Goal: Task Accomplishment & Management: Use online tool/utility

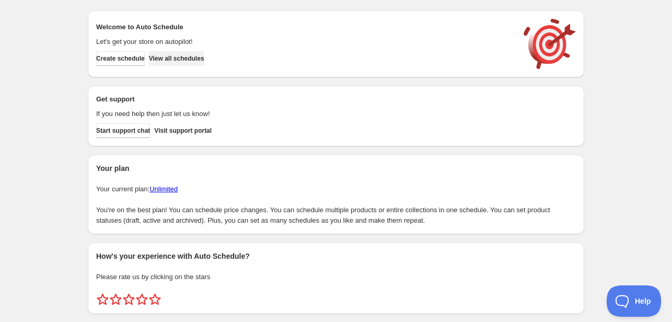
click at [197, 61] on span "View all schedules" at bounding box center [176, 58] width 55 height 8
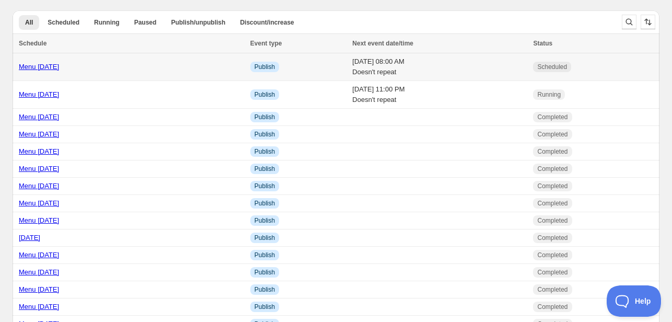
click at [44, 68] on link "Menu [DATE]" at bounding box center [39, 67] width 40 height 8
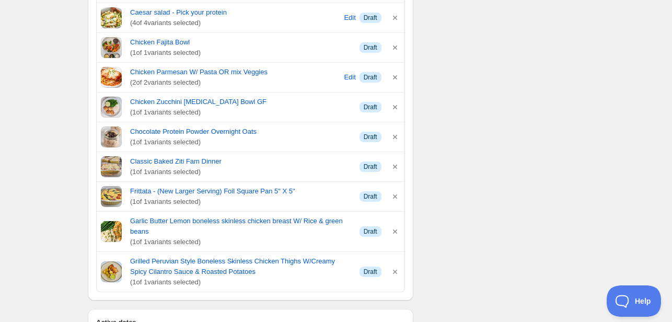
scroll to position [679, 0]
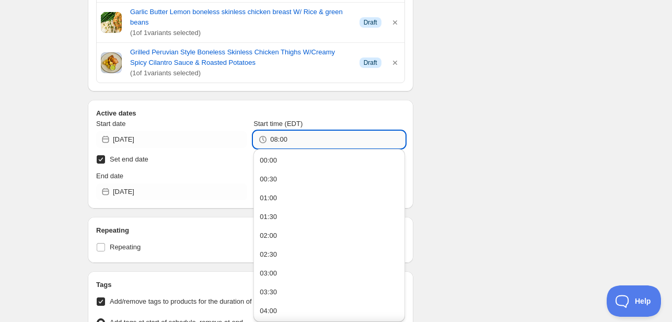
click at [308, 139] on input "08:00" at bounding box center [337, 139] width 134 height 17
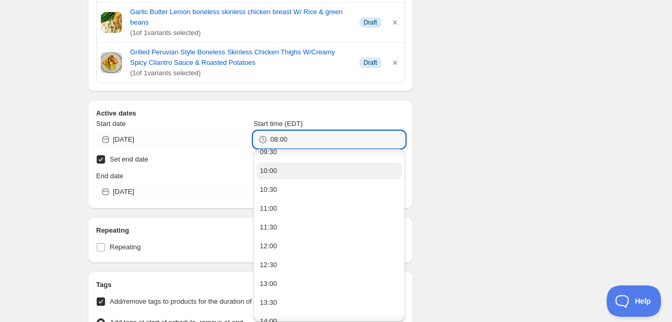
click at [272, 174] on div "10:00" at bounding box center [268, 171] width 17 height 10
type input "10:00"
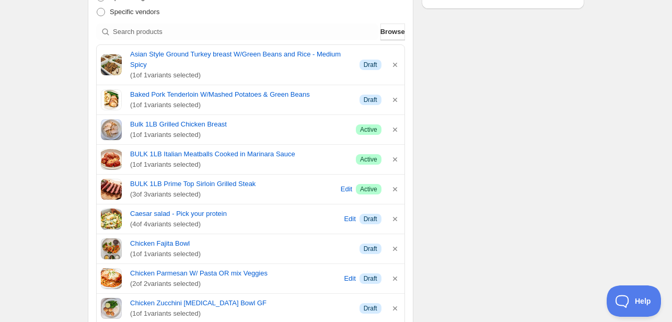
scroll to position [261, 0]
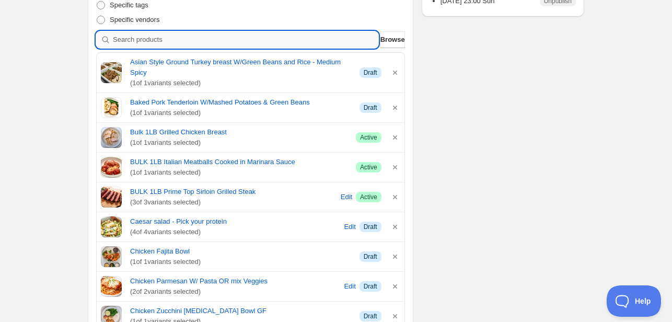
click at [150, 44] on input "search" at bounding box center [245, 39] width 265 height 17
type input "s"
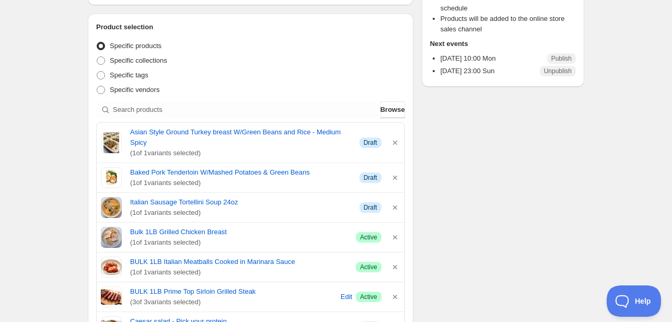
scroll to position [331, 0]
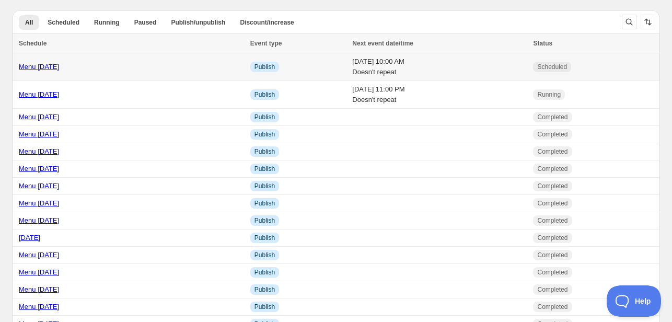
click at [54, 65] on link "Menu [DATE]" at bounding box center [39, 67] width 40 height 8
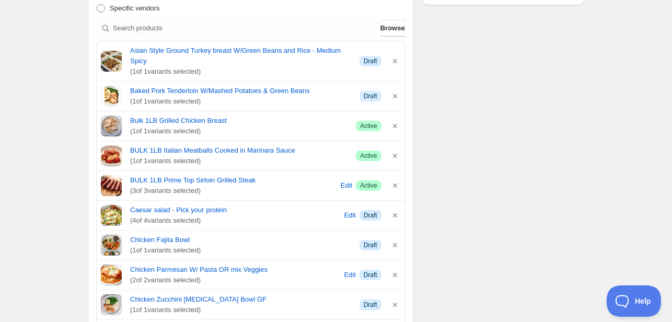
scroll to position [231, 0]
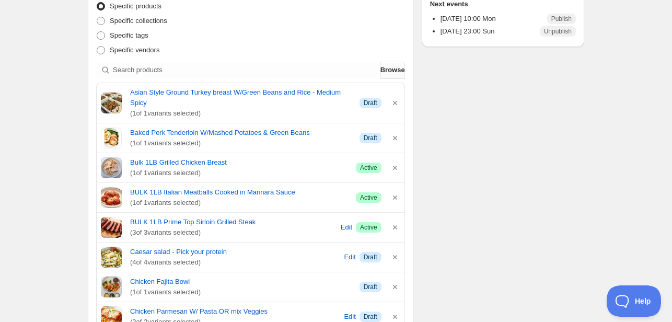
click at [400, 73] on button "Browse" at bounding box center [392, 70] width 25 height 17
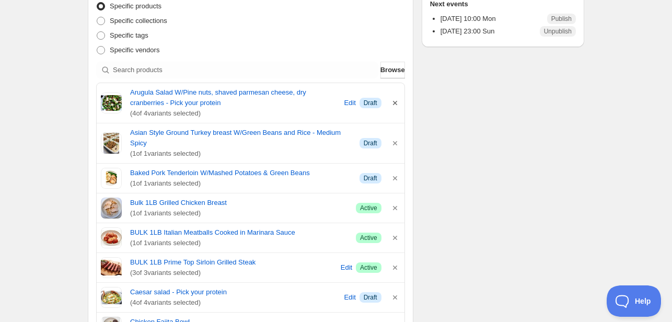
click at [397, 102] on icon "button" at bounding box center [395, 103] width 10 height 10
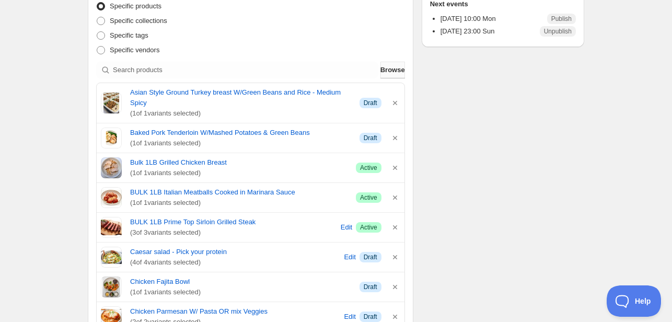
click at [390, 66] on span "Browse" at bounding box center [392, 70] width 25 height 10
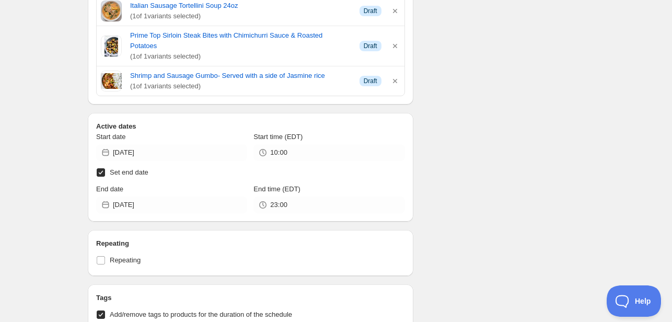
scroll to position [927, 0]
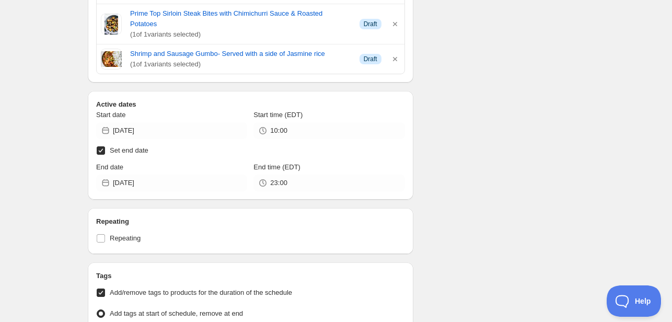
click at [339, 116] on div "Start date [DATE] Start time (EDT) 10:00 Set end date End date [DATE] End time …" at bounding box center [250, 150] width 309 height 81
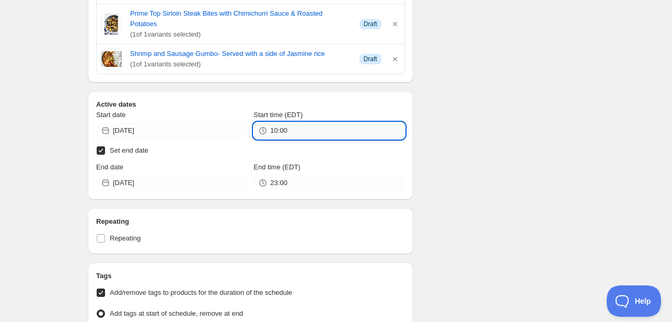
click at [339, 122] on input "10:00" at bounding box center [337, 130] width 134 height 17
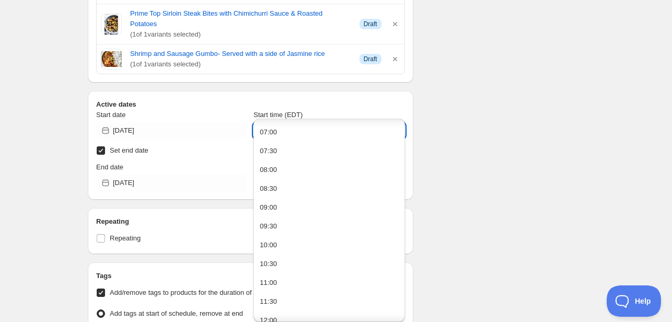
scroll to position [313, 0]
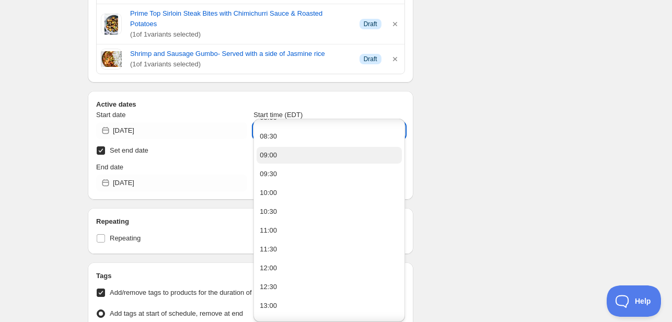
click at [283, 150] on button "09:00" at bounding box center [328, 155] width 145 height 17
type input "09:00"
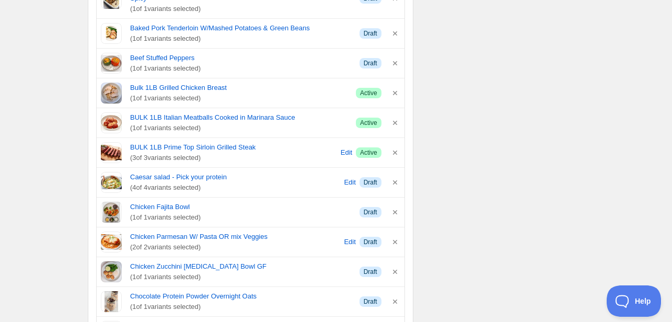
scroll to position [301, 0]
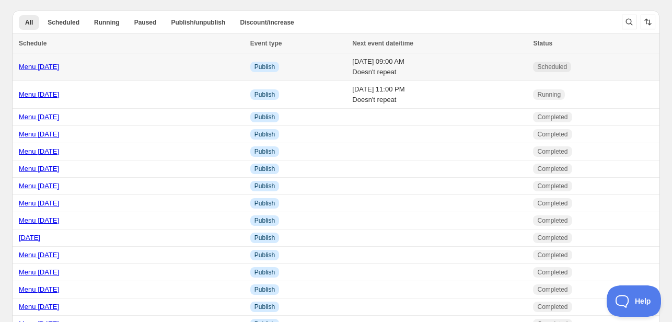
drag, startPoint x: 51, startPoint y: 65, endPoint x: 60, endPoint y: 64, distance: 8.4
click at [59, 64] on link "Menu [DATE]" at bounding box center [39, 67] width 40 height 8
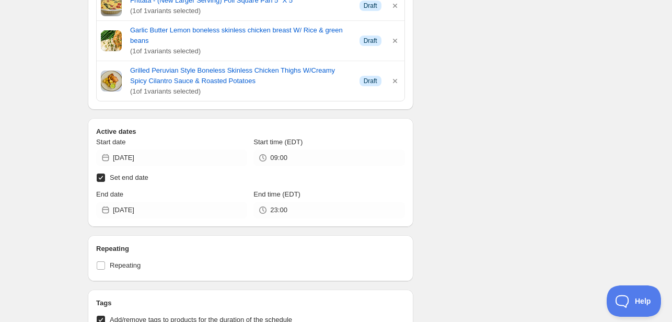
scroll to position [679, 0]
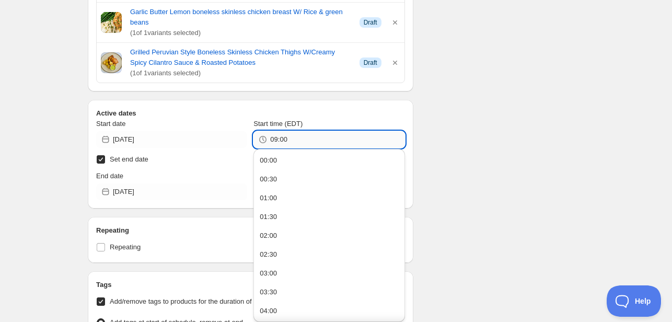
click at [297, 136] on input "09:00" at bounding box center [337, 139] width 134 height 17
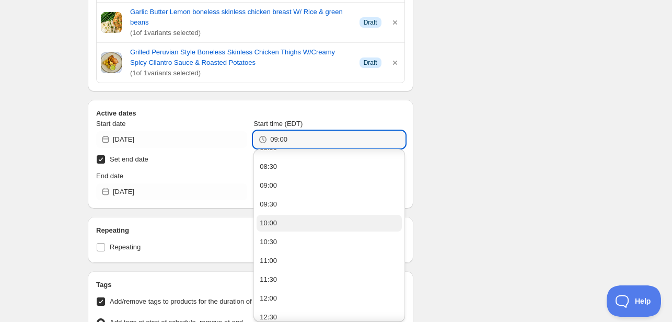
click at [295, 221] on button "10:00" at bounding box center [328, 223] width 145 height 17
type input "10:00"
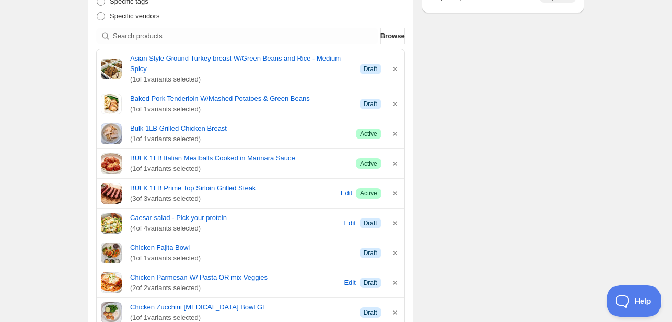
scroll to position [261, 0]
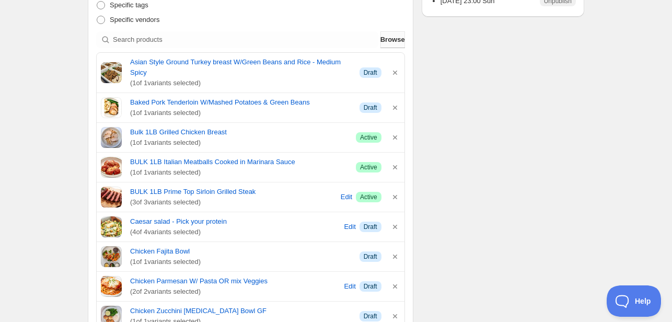
click at [386, 39] on span "Browse" at bounding box center [392, 39] width 25 height 10
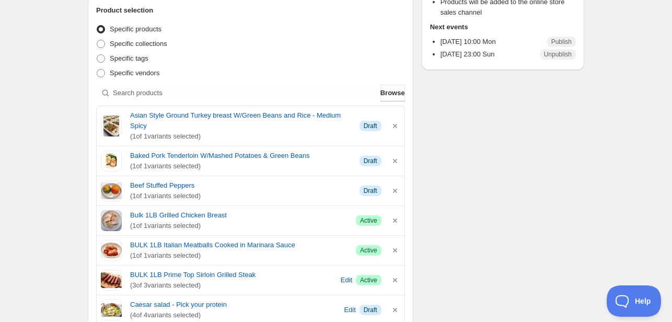
scroll to position [227, 0]
